Goal: Check status

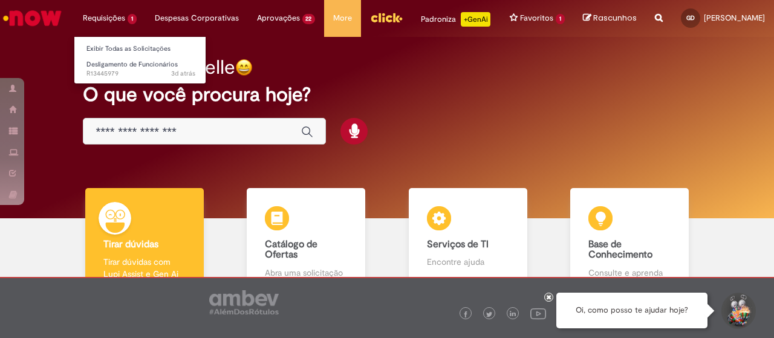
click at [116, 20] on li "Requisições 1 Exibir Todas as Solicitações Desligamento de Funcionários 3d atrá…" at bounding box center [110, 18] width 72 height 36
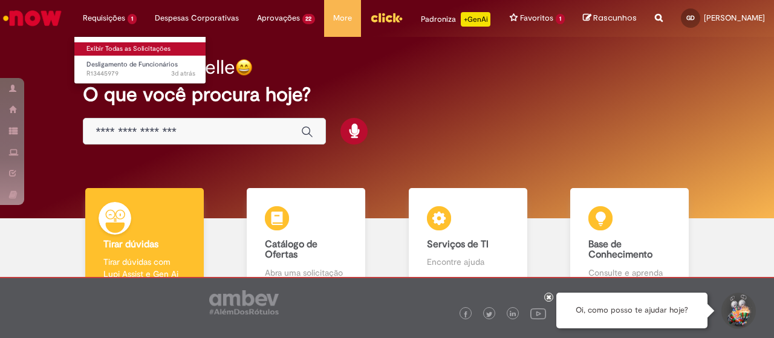
click at [123, 49] on link "Exibir Todas as Solicitações" at bounding box center [140, 48] width 133 height 13
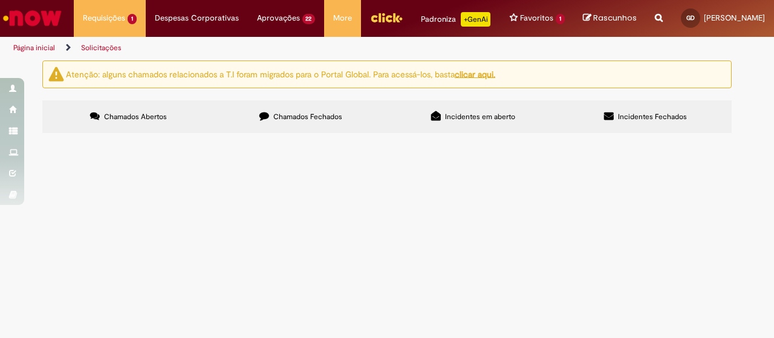
click at [316, 120] on span "Chamados Fechados" at bounding box center [307, 117] width 69 height 10
click at [0, 0] on span "O funcionário está recebendo o valor incorreto de GTS, pelo valor que está send…" at bounding box center [0, 0] width 0 height 0
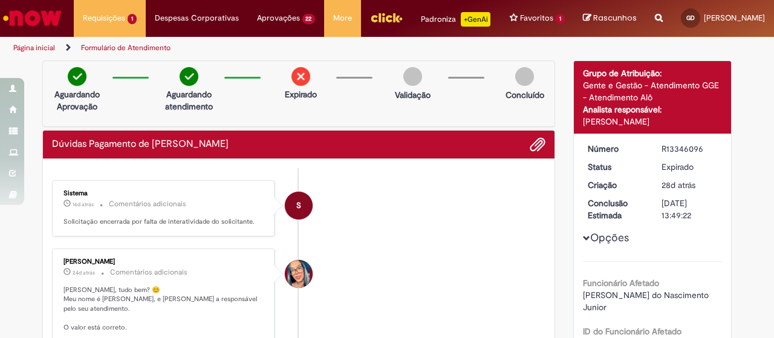
drag, startPoint x: 654, startPoint y: 146, endPoint x: 714, endPoint y: 147, distance: 60.5
click at [714, 147] on dd "R13346096" at bounding box center [689, 149] width 74 height 12
copy div "R13346096"
